Goal: Find specific page/section: Find specific page/section

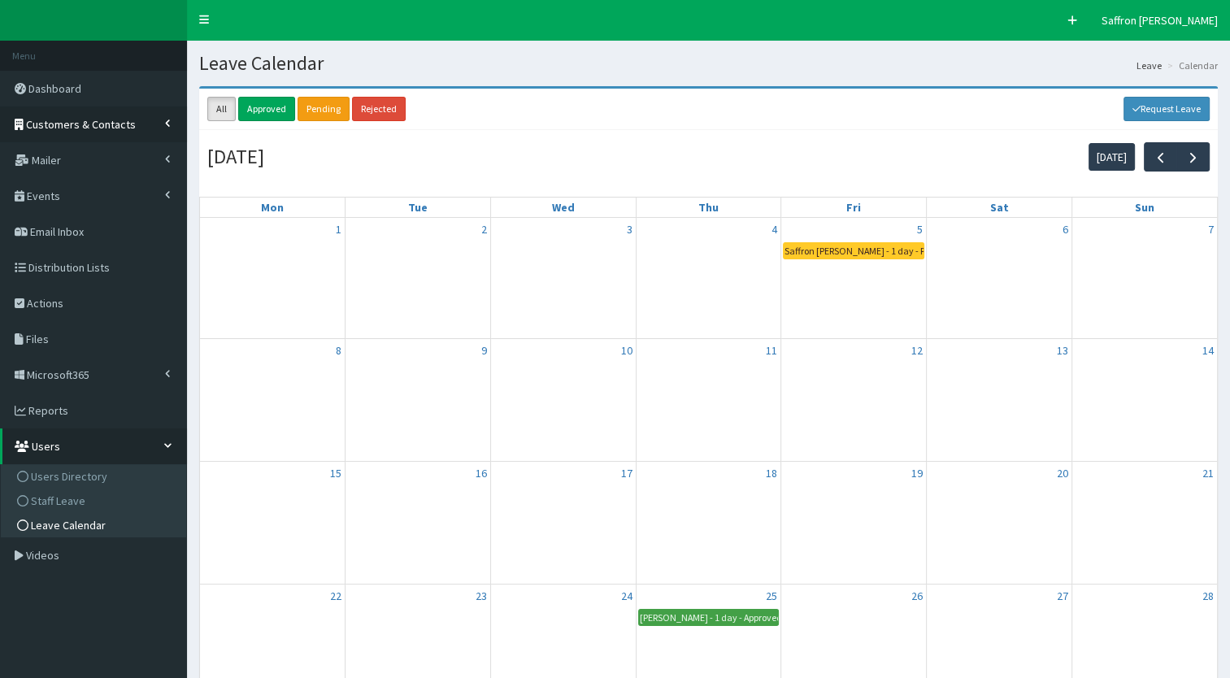
click at [114, 139] on link "Customers & Contacts" at bounding box center [93, 124] width 187 height 36
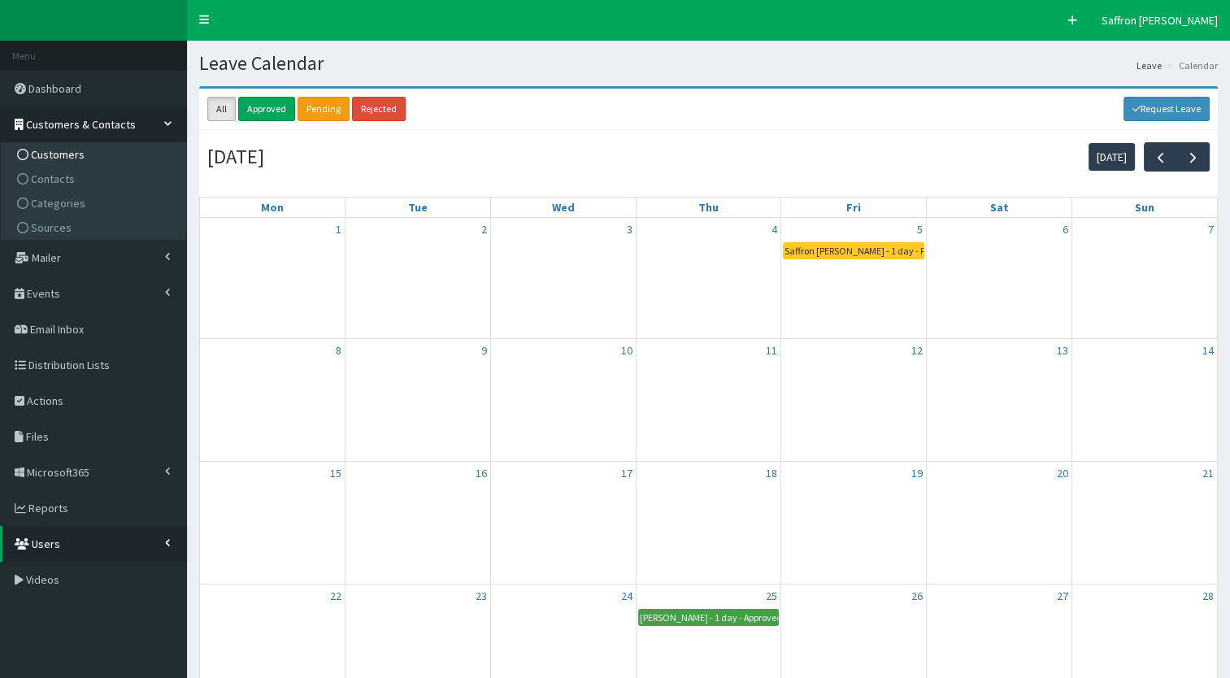
click at [59, 159] on span "Customers" at bounding box center [58, 154] width 54 height 15
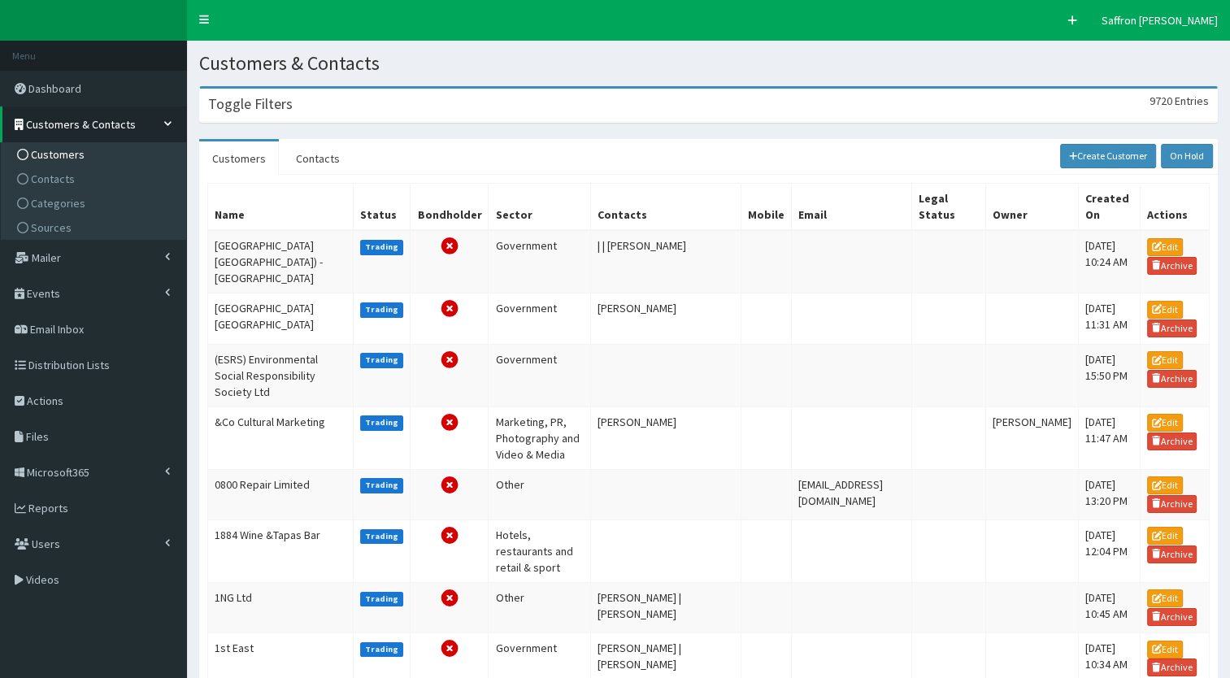
click at [347, 107] on div "Toggle Filters 9720 Entries" at bounding box center [708, 105] width 1017 height 33
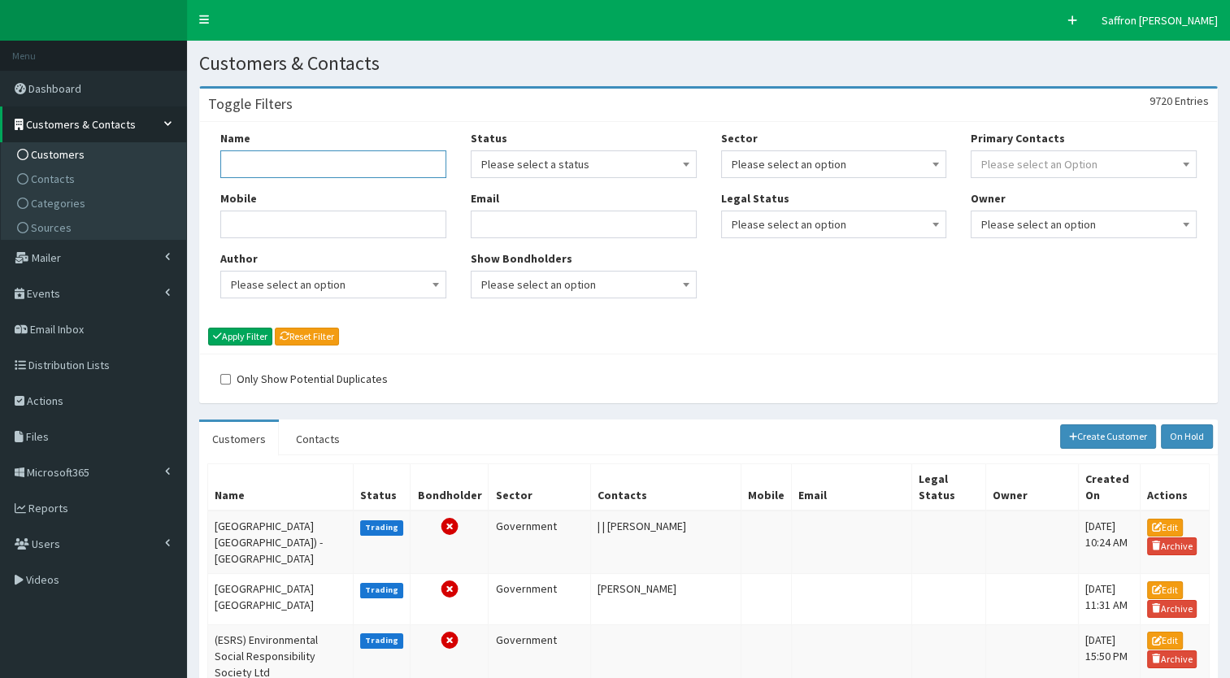
click at [315, 173] on input "Name" at bounding box center [333, 164] width 226 height 28
type input "daisy appeal"
click at [208, 328] on button "Apply Filter" at bounding box center [240, 337] width 64 height 18
